Goal: Information Seeking & Learning: Check status

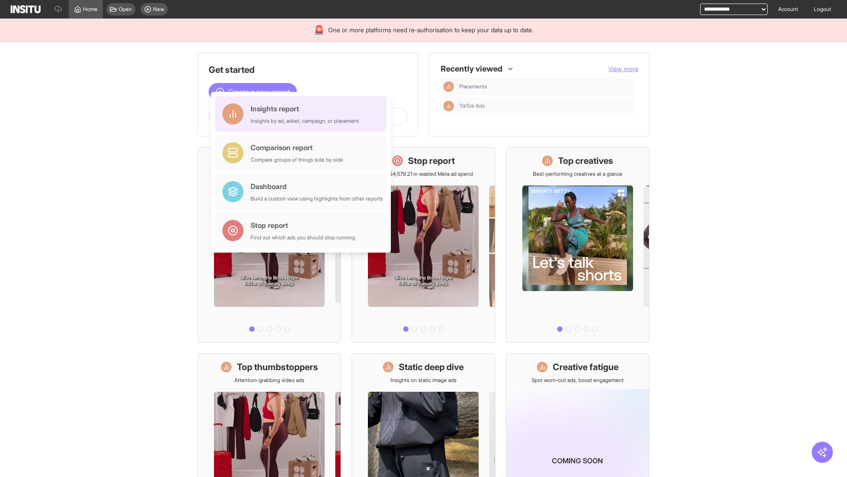
click at [303, 114] on div "Insights report Insights by ad, adset, campaign, or placement" at bounding box center [305, 113] width 109 height 21
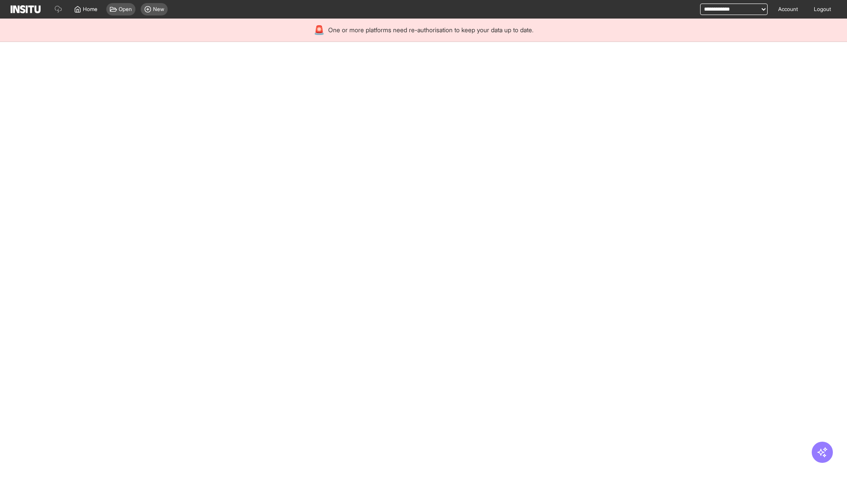
select select "**"
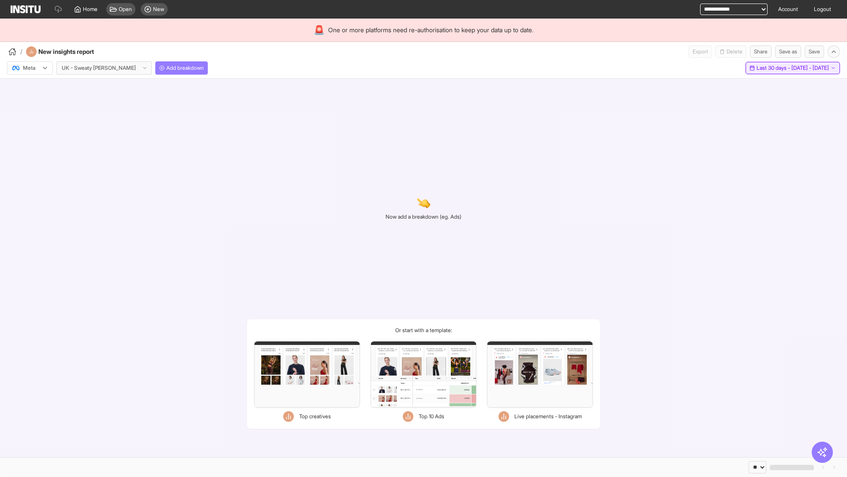
click at [773, 68] on span "Last 30 days - [DATE] - [DATE]" at bounding box center [793, 67] width 72 height 7
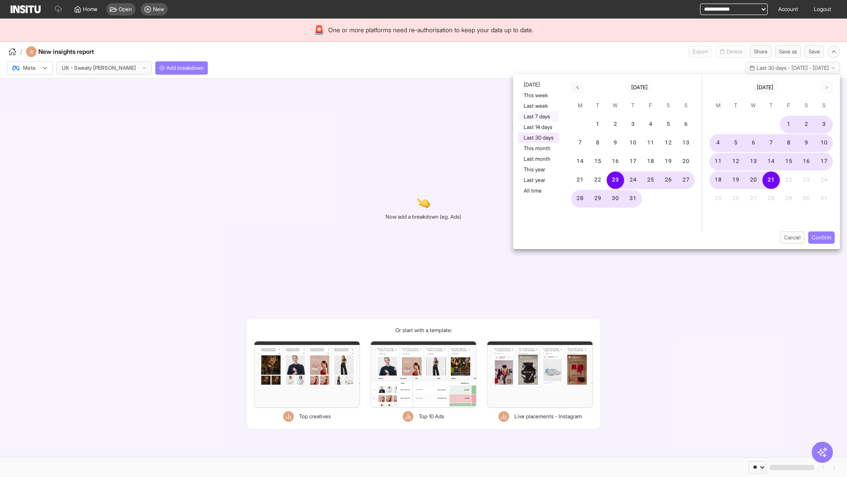
click at [538, 116] on button "Last 7 days" at bounding box center [538, 116] width 41 height 11
